Goal: Task Accomplishment & Management: Use online tool/utility

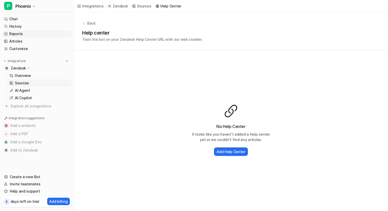
click at [15, 34] on link "Reports" at bounding box center [36, 33] width 69 height 7
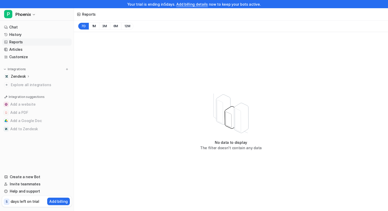
click at [39, 160] on nav "Chat History Reports Articles Customize Integrations Zendesk Overview Sources A…" at bounding box center [37, 96] width 74 height 148
click at [14, 56] on link "Customize" at bounding box center [36, 56] width 69 height 7
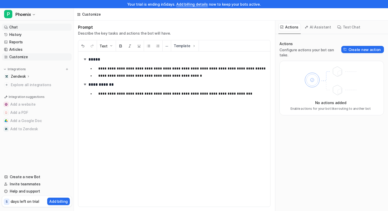
click at [14, 26] on link "Chat" at bounding box center [36, 27] width 69 height 7
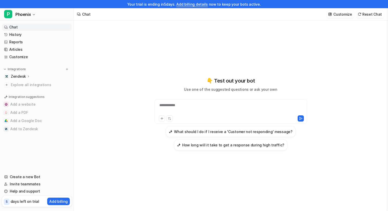
click at [183, 106] on div "**********" at bounding box center [231, 109] width 150 height 12
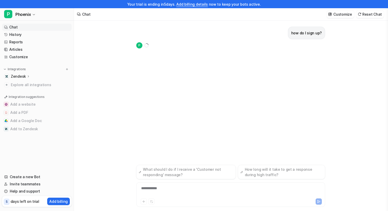
scroll to position [8, 0]
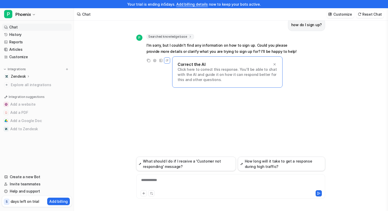
click at [194, 71] on p "Click here to correct this response. You'll be able to chat with the AI and gui…" at bounding box center [226, 74] width 99 height 15
click at [192, 63] on p "Correct the AI" at bounding box center [191, 64] width 28 height 5
click at [192, 75] on p "Click here to correct this response. You'll be able to chat with the AI and gui…" at bounding box center [226, 74] width 99 height 15
click at [188, 71] on p "Click here to correct this response. You'll be able to chat with the AI and gui…" at bounding box center [226, 74] width 99 height 15
